Goal: Task Accomplishment & Management: Use online tool/utility

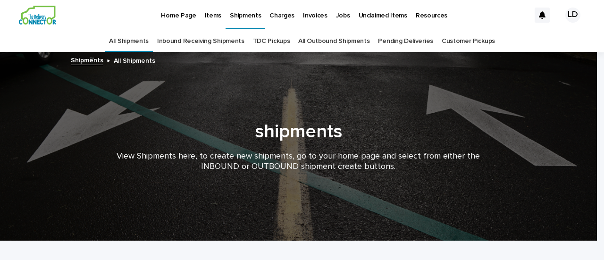
click at [213, 16] on p "Items" at bounding box center [213, 10] width 17 height 20
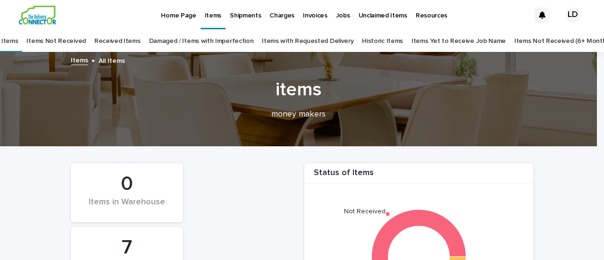
click at [241, 16] on p "Shipments" at bounding box center [245, 10] width 31 height 20
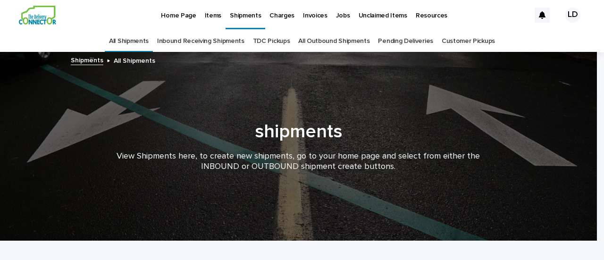
click at [174, 16] on p "Home Page" at bounding box center [178, 10] width 35 height 20
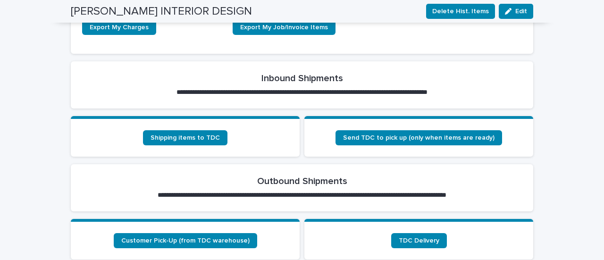
scroll to position [291, 0]
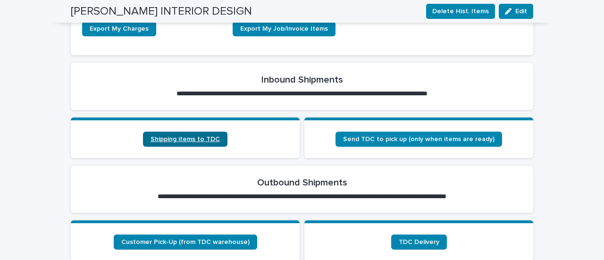
click at [179, 136] on span "Shipping items to TDC" at bounding box center [185, 139] width 69 height 7
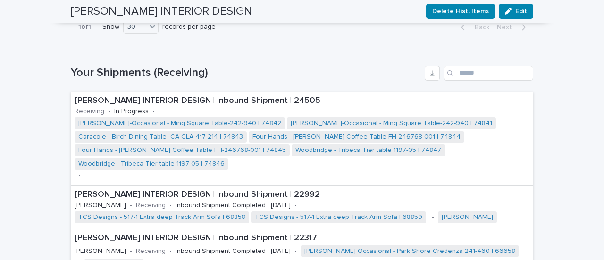
scroll to position [748, 0]
click at [133, 120] on link "[PERSON_NAME]-Occasional - Ming Square Table-242-940 | 74842" at bounding box center [179, 124] width 203 height 8
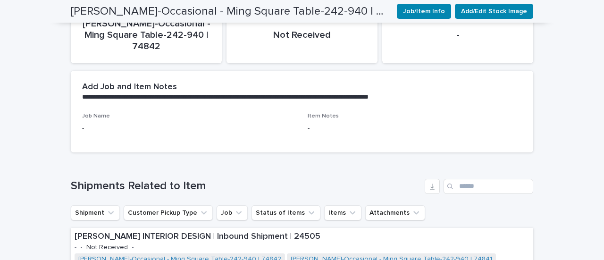
scroll to position [132, 0]
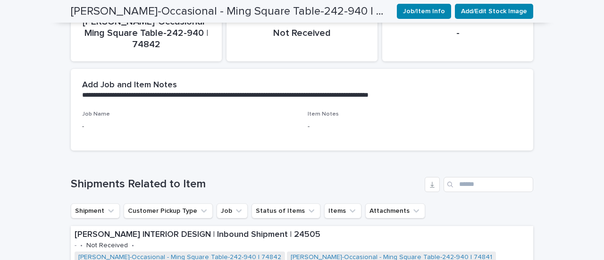
click at [87, 129] on p "-" at bounding box center [189, 127] width 214 height 10
click at [76, 127] on div "Job Name - Item Notes -" at bounding box center [302, 130] width 463 height 39
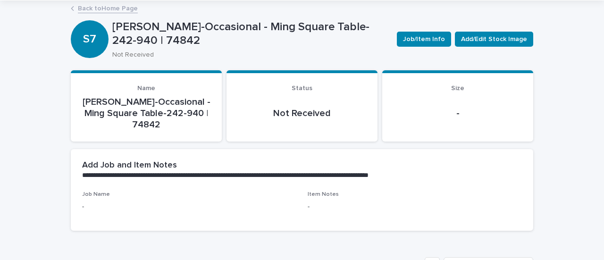
scroll to position [52, 0]
click at [419, 41] on span "Job/Item Info" at bounding box center [424, 38] width 42 height 9
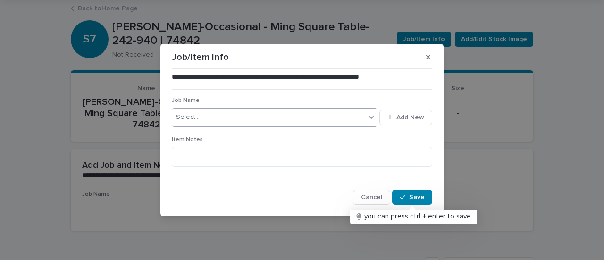
click at [201, 117] on input "text" at bounding box center [201, 117] width 1 height 8
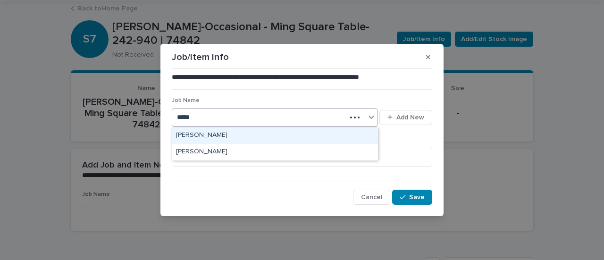
type input "******"
click at [190, 138] on div "[PERSON_NAME]" at bounding box center [275, 136] width 206 height 17
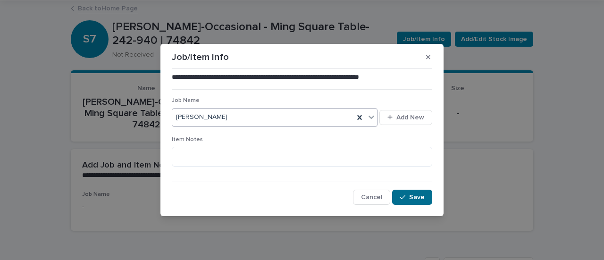
click at [418, 197] on span "Save" at bounding box center [417, 197] width 16 height 7
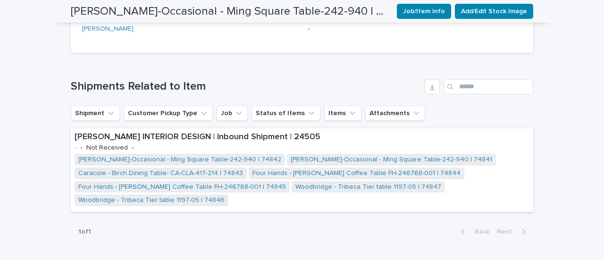
scroll to position [230, 0]
click at [172, 175] on link "Caracole - Birch Dining Table- CA-CLA-417-214 | 74843" at bounding box center [160, 173] width 165 height 8
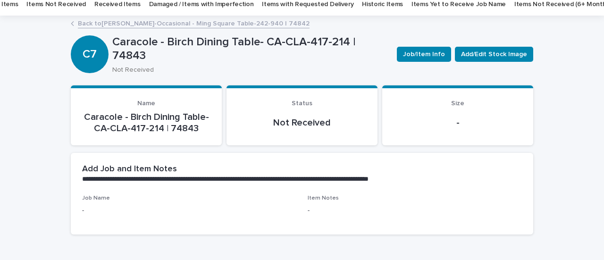
scroll to position [40, 0]
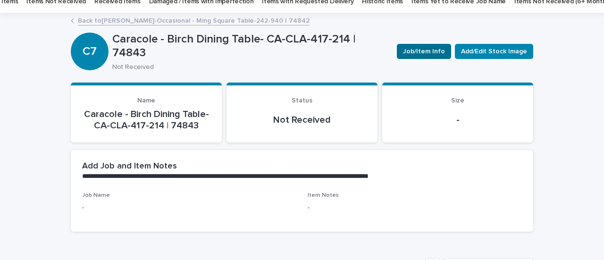
click at [421, 52] on span "Job/Item Info" at bounding box center [424, 51] width 42 height 9
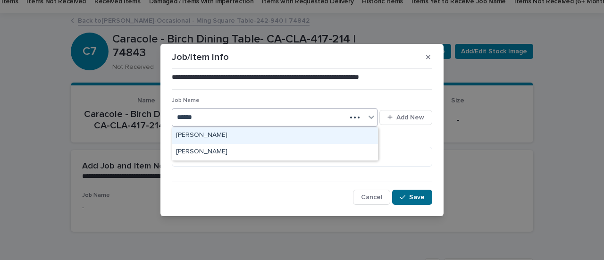
type input "******"
click at [418, 197] on span "Save" at bounding box center [417, 197] width 16 height 7
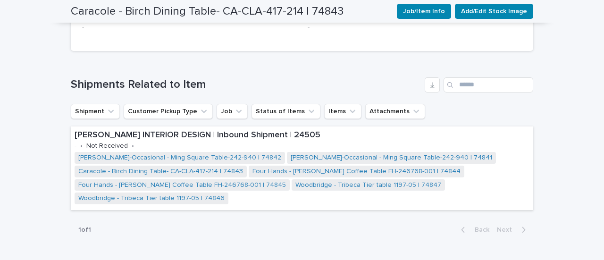
scroll to position [215, 0]
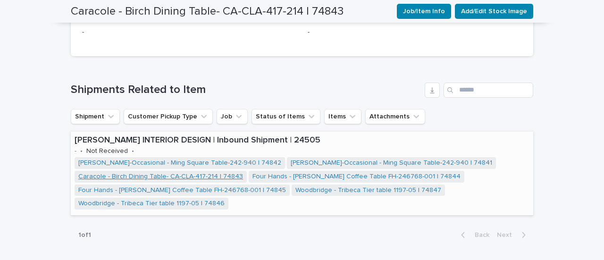
click at [195, 175] on link "Caracole - Birch Dining Table- CA-CLA-417-214 | 74843" at bounding box center [160, 177] width 165 height 8
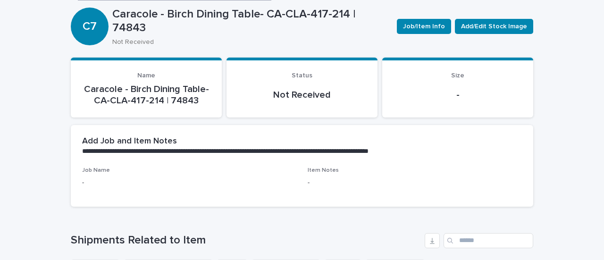
scroll to position [46, 0]
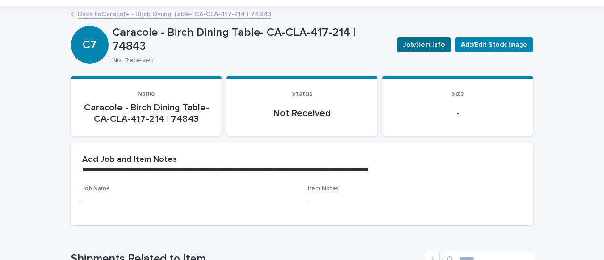
click at [418, 45] on span "Job/Item Info" at bounding box center [424, 44] width 42 height 9
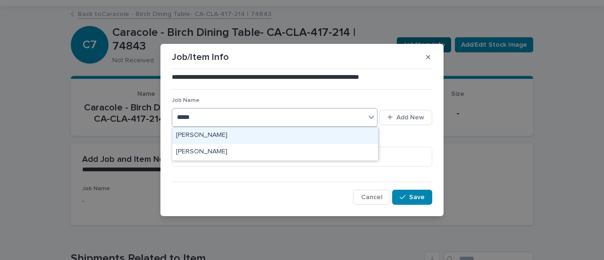
type input "******"
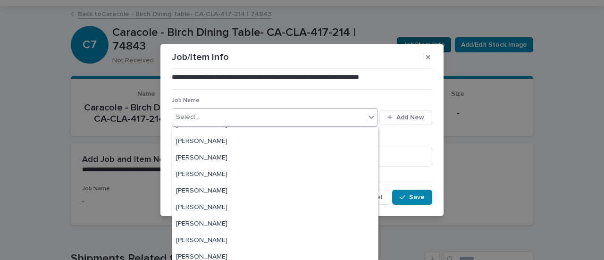
scroll to position [400, 0]
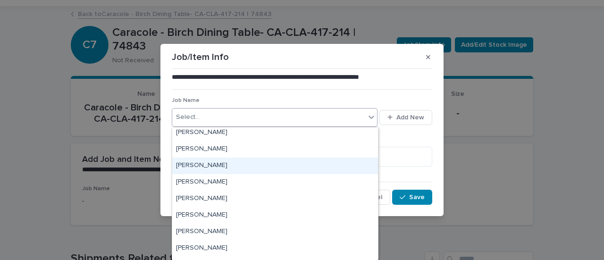
click at [191, 171] on div "[PERSON_NAME]" at bounding box center [275, 166] width 206 height 17
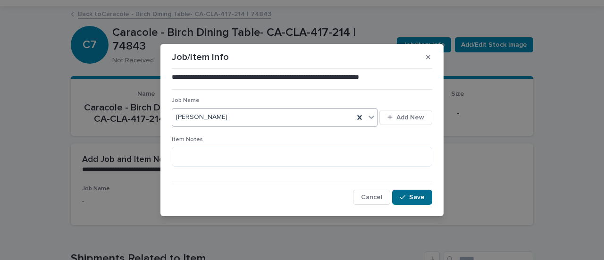
click at [418, 197] on span "Save" at bounding box center [417, 197] width 16 height 7
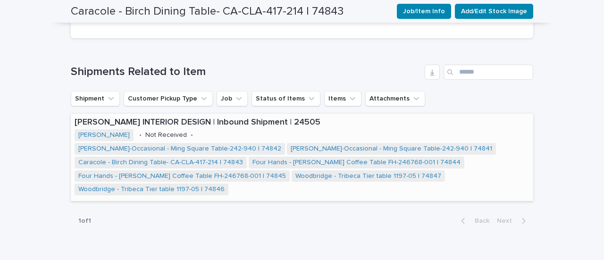
scroll to position [233, 0]
click at [195, 146] on link "[PERSON_NAME]-Occasional - Ming Square Table-242-940 | 74842" at bounding box center [179, 149] width 203 height 8
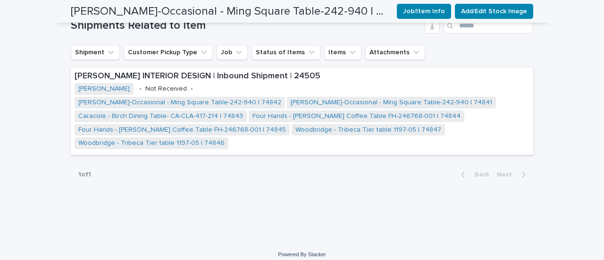
scroll to position [292, 0]
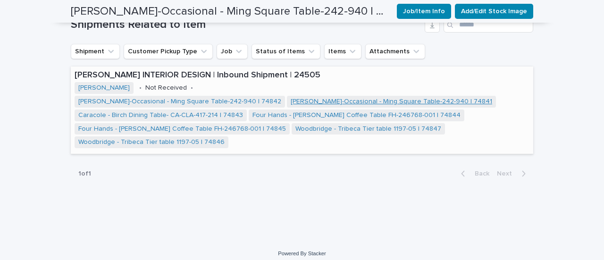
click at [291, 101] on link "[PERSON_NAME]-Occasional - Ming Square Table-242-940 | 74841" at bounding box center [392, 102] width 202 height 8
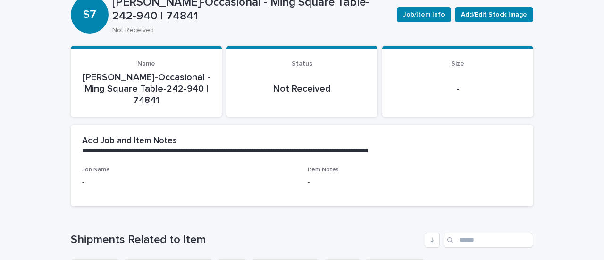
scroll to position [77, 0]
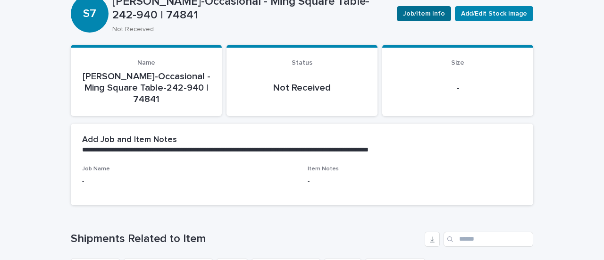
click at [425, 14] on span "Job/Item Info" at bounding box center [424, 13] width 42 height 9
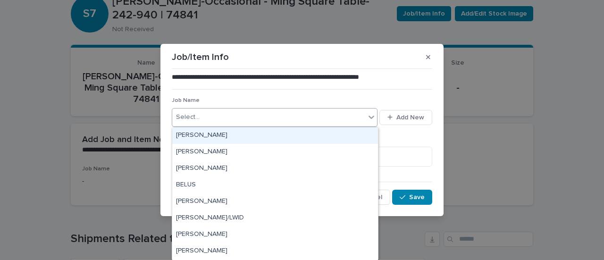
click at [228, 118] on div "Select..." at bounding box center [268, 118] width 193 height 16
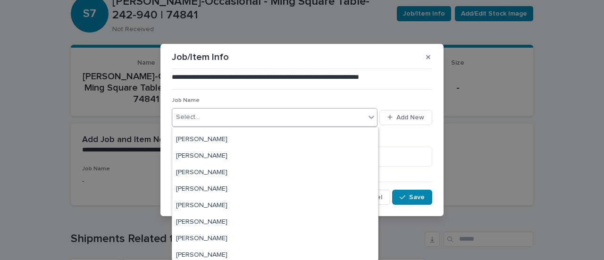
scroll to position [425, 0]
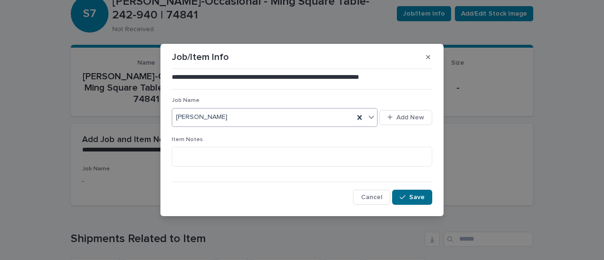
click at [422, 193] on button "Save" at bounding box center [412, 197] width 40 height 15
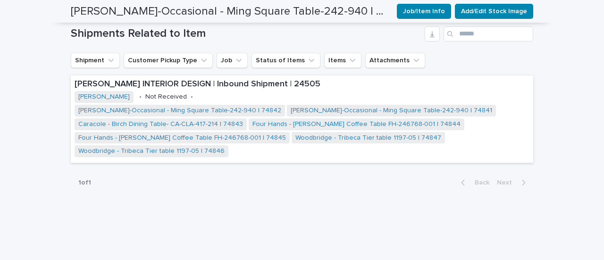
scroll to position [284, 0]
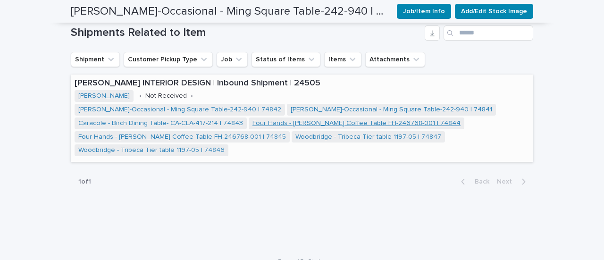
click at [295, 119] on link "Four Hands - [PERSON_NAME] Coffee Table FH-246768-001 | 74844" at bounding box center [357, 123] width 208 height 8
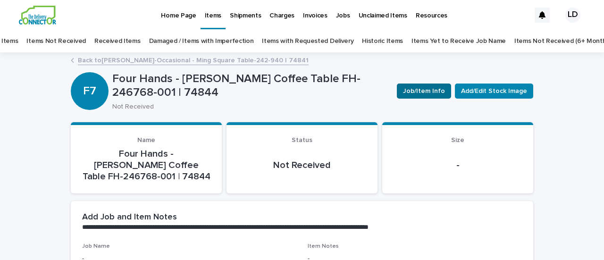
click at [417, 91] on span "Job/Item Info" at bounding box center [424, 90] width 42 height 9
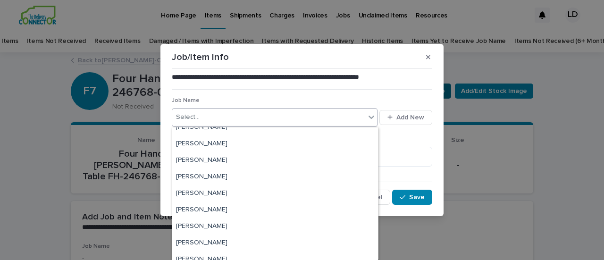
scroll to position [373, 0]
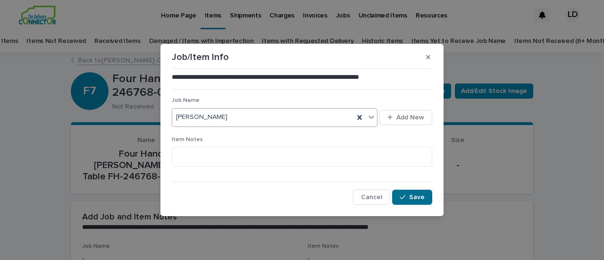
click at [421, 199] on span "Save" at bounding box center [417, 197] width 16 height 7
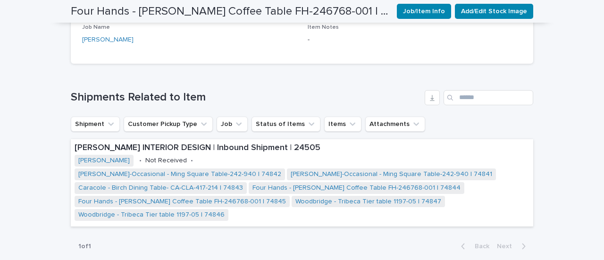
scroll to position [220, 0]
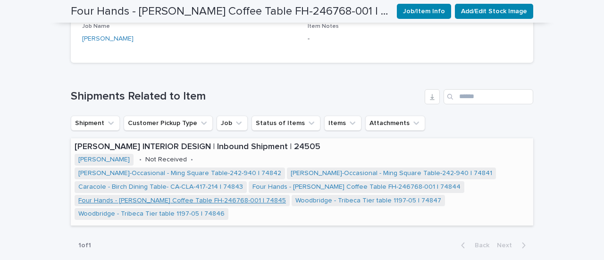
click at [213, 202] on link "Four Hands - [PERSON_NAME] Coffee Table FH-246768-001 | 74845" at bounding box center [182, 201] width 208 height 8
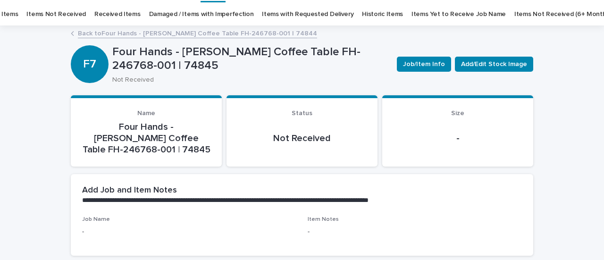
scroll to position [27, 0]
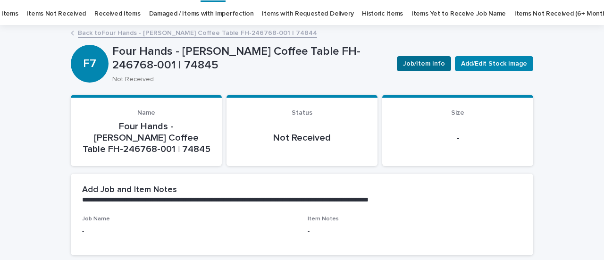
click at [420, 61] on span "Job/Item Info" at bounding box center [424, 63] width 42 height 9
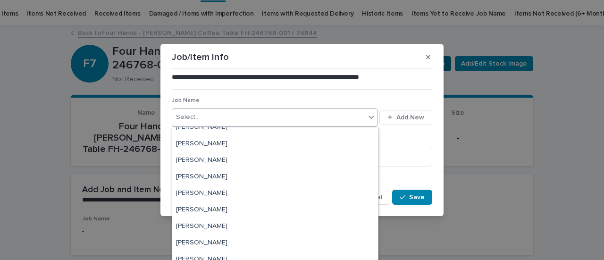
scroll to position [394, 0]
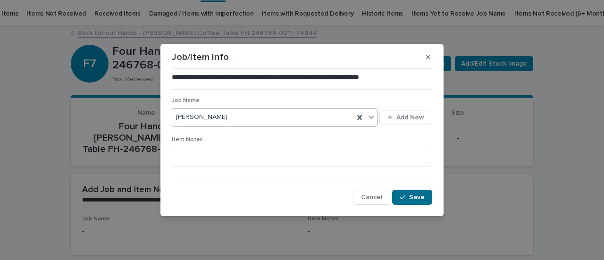
click at [418, 196] on span "Save" at bounding box center [417, 197] width 16 height 7
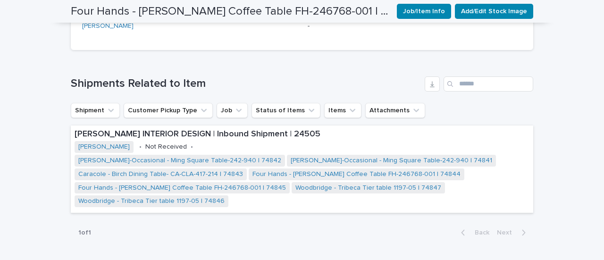
scroll to position [235, 0]
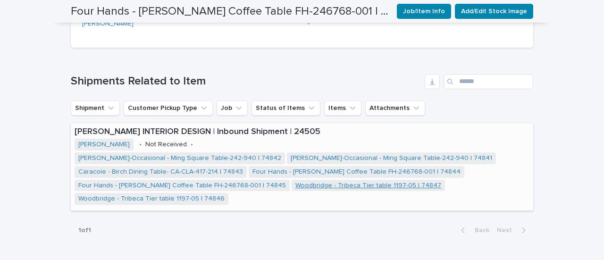
click at [299, 185] on link "Woodbridge - Tribeca Tier table 1197-05 | 74847" at bounding box center [369, 186] width 146 height 8
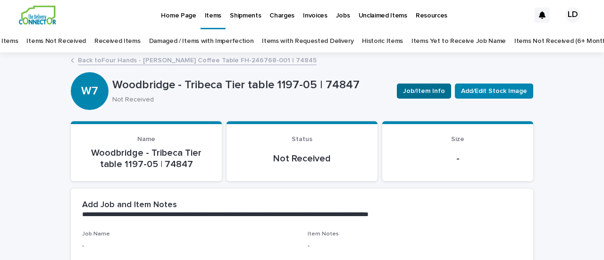
click at [420, 94] on span "Job/Item Info" at bounding box center [424, 90] width 42 height 9
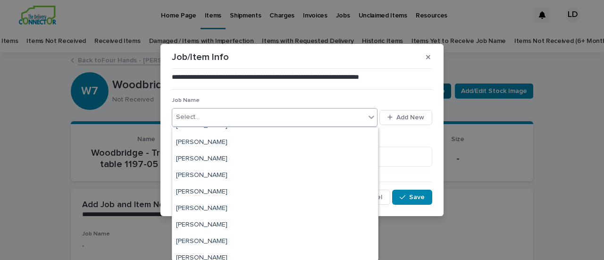
scroll to position [372, 0]
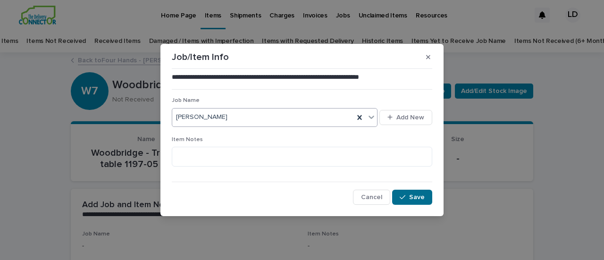
click at [421, 198] on span "Save" at bounding box center [417, 197] width 16 height 7
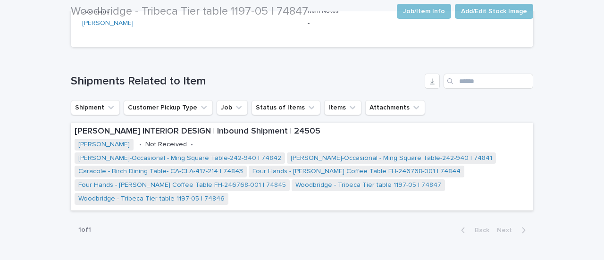
scroll to position [232, 0]
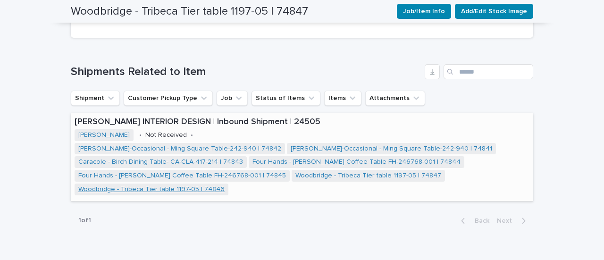
click at [157, 190] on link "Woodbridge - Tribeca Tier table 1197-05 | 74846" at bounding box center [151, 190] width 146 height 8
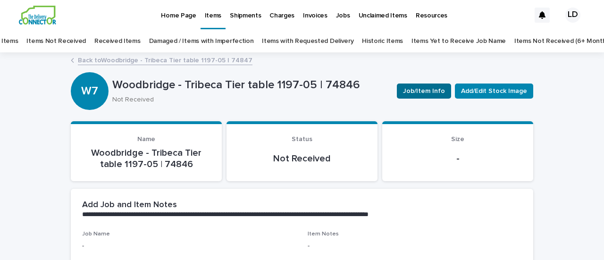
click at [410, 88] on span "Job/Item Info" at bounding box center [424, 90] width 42 height 9
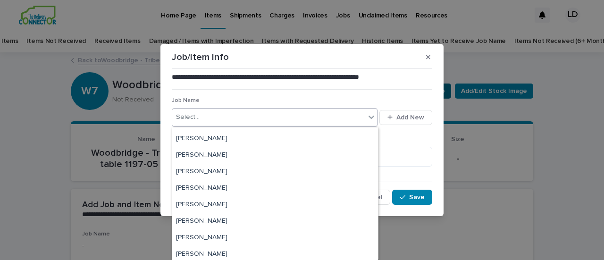
scroll to position [391, 0]
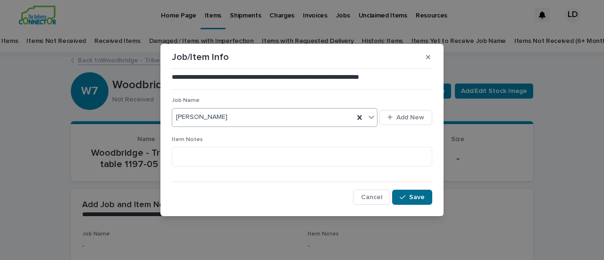
click at [415, 198] on span "Save" at bounding box center [417, 197] width 16 height 7
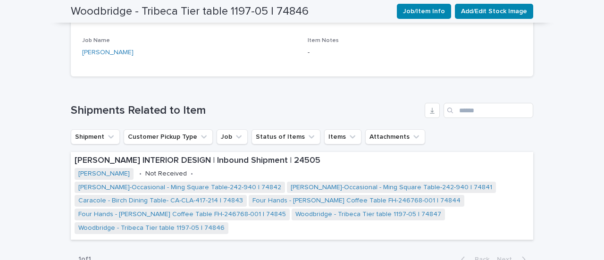
scroll to position [0, 0]
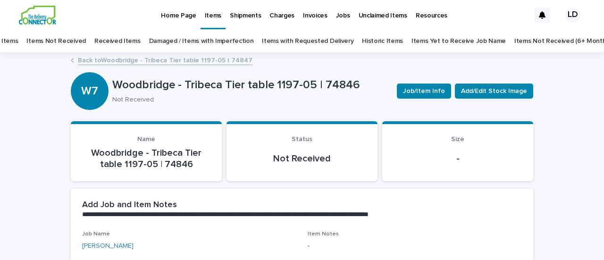
click at [179, 12] on p "Home Page" at bounding box center [178, 10] width 35 height 20
